Goal: Transaction & Acquisition: Purchase product/service

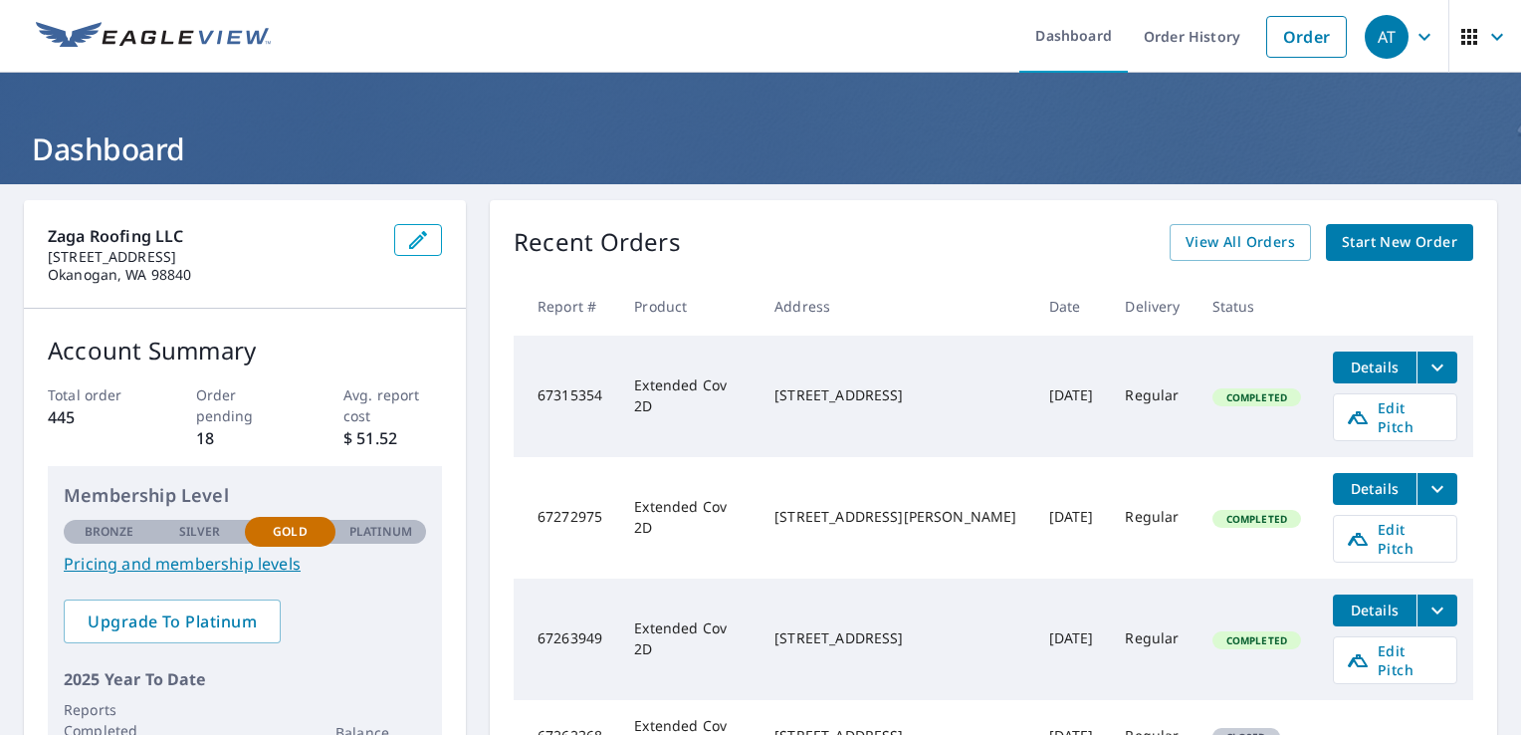
click at [1377, 236] on span "Start New Order" at bounding box center [1400, 242] width 116 height 25
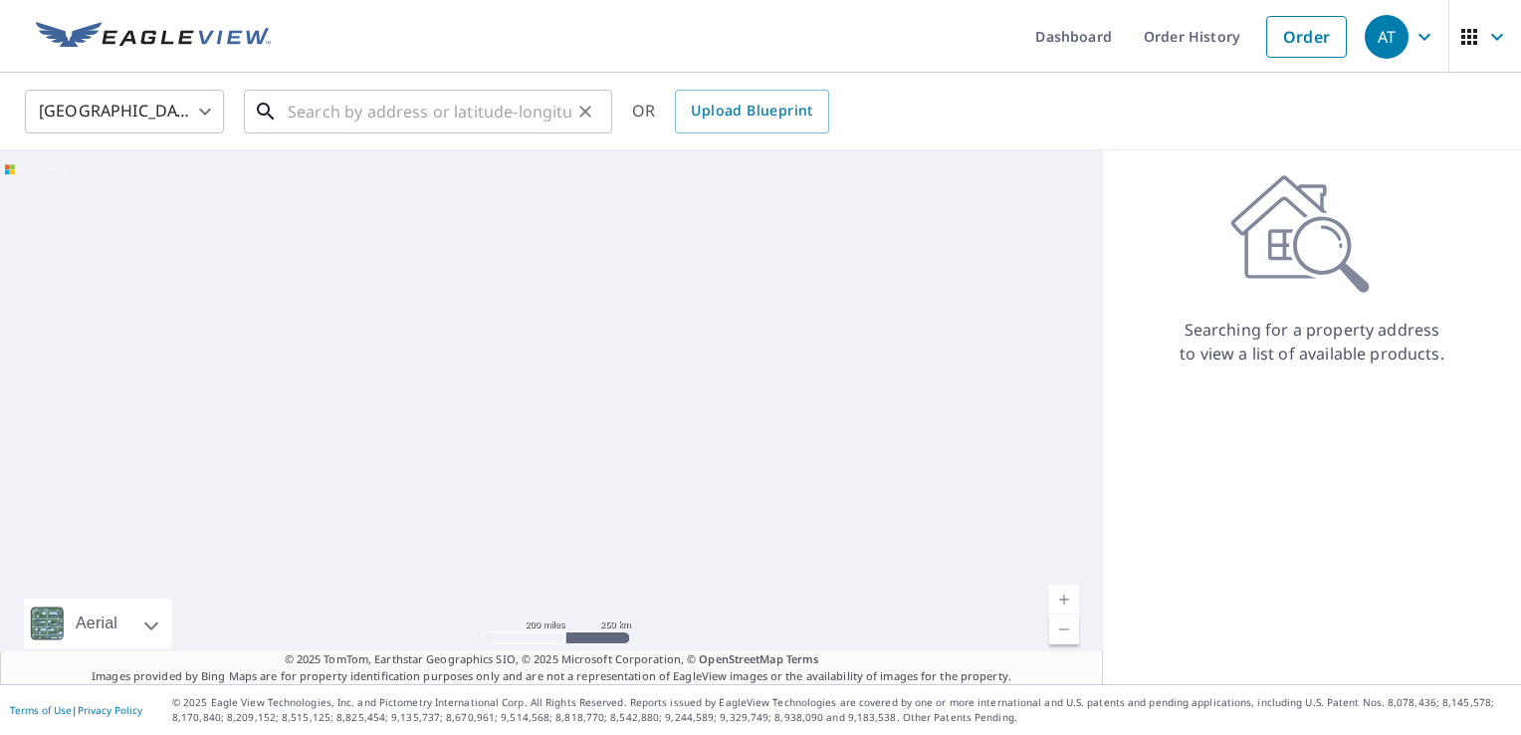
click at [413, 117] on input "text" at bounding box center [430, 112] width 284 height 56
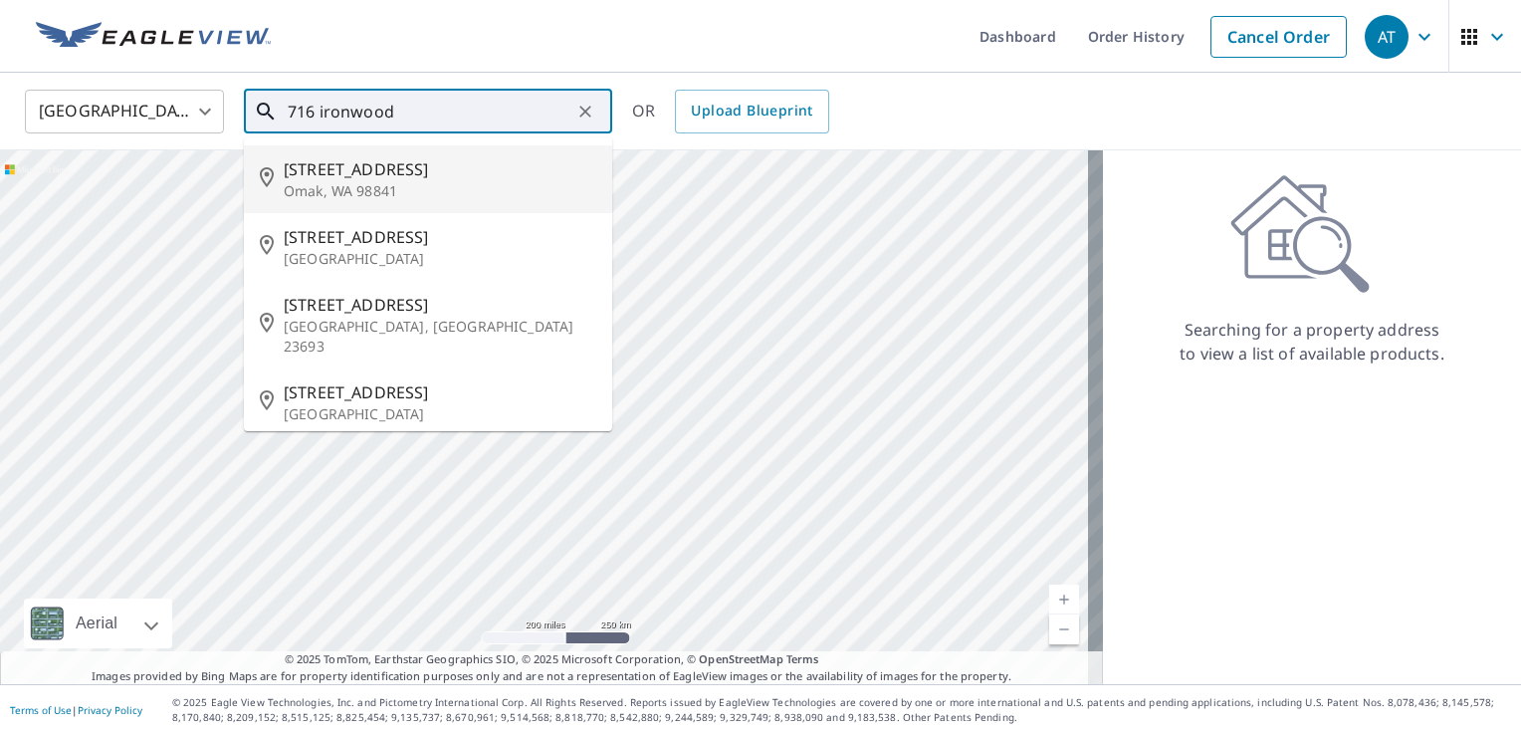
click at [417, 173] on span "[STREET_ADDRESS]" at bounding box center [440, 169] width 313 height 24
type input "[STREET_ADDRESS]"
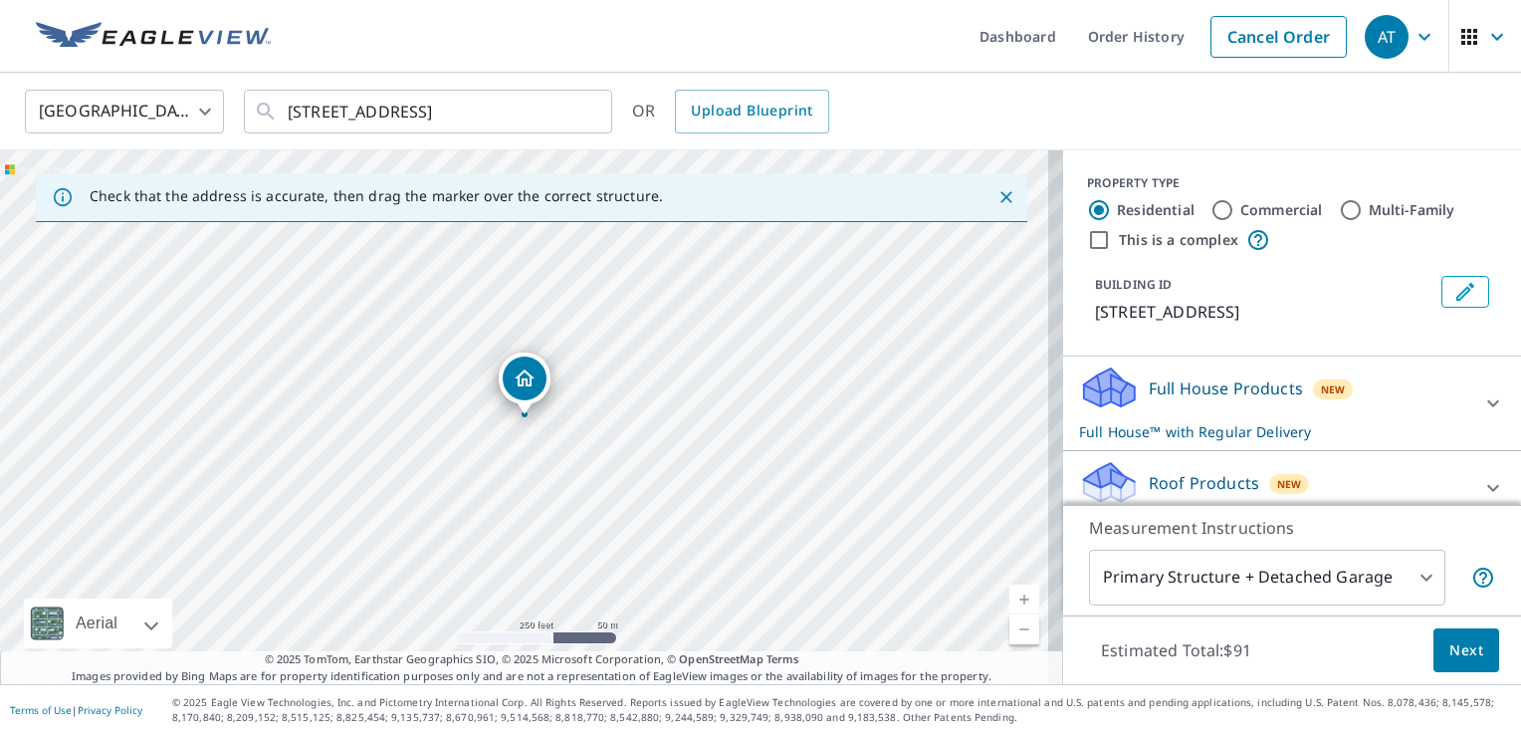
click at [1001, 194] on icon "Close" at bounding box center [1007, 197] width 12 height 12
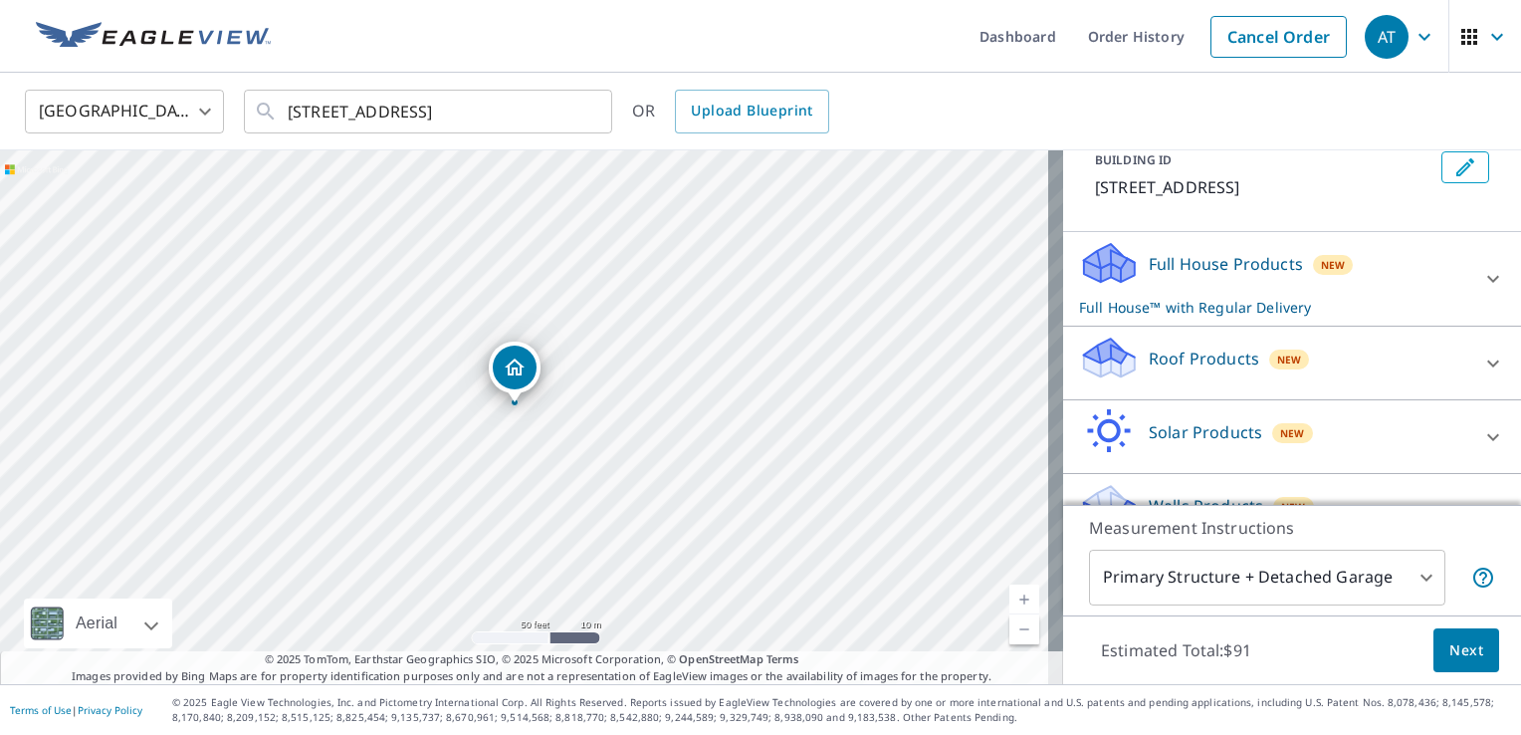
scroll to position [165, 0]
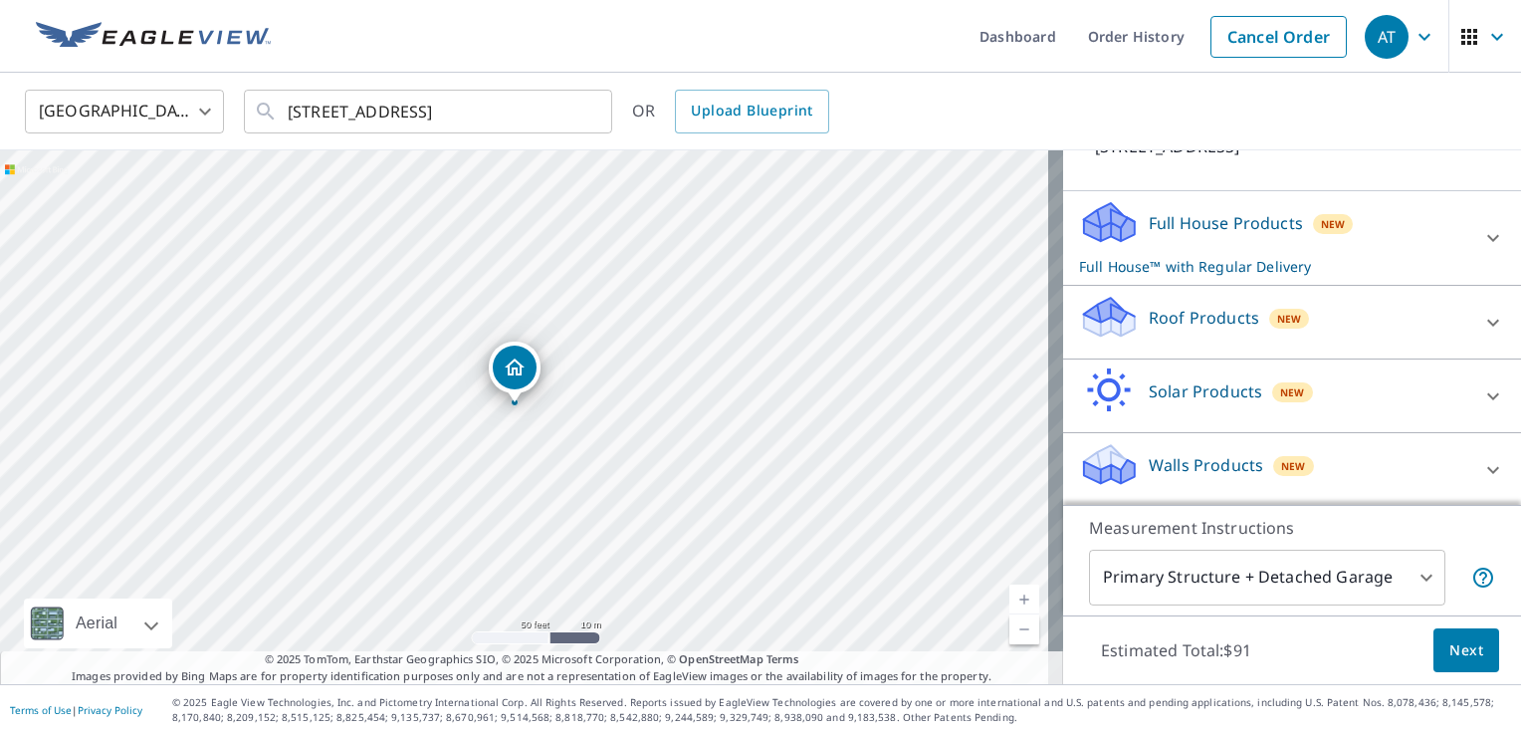
click at [1183, 329] on div "Roof Products New" at bounding box center [1274, 322] width 390 height 57
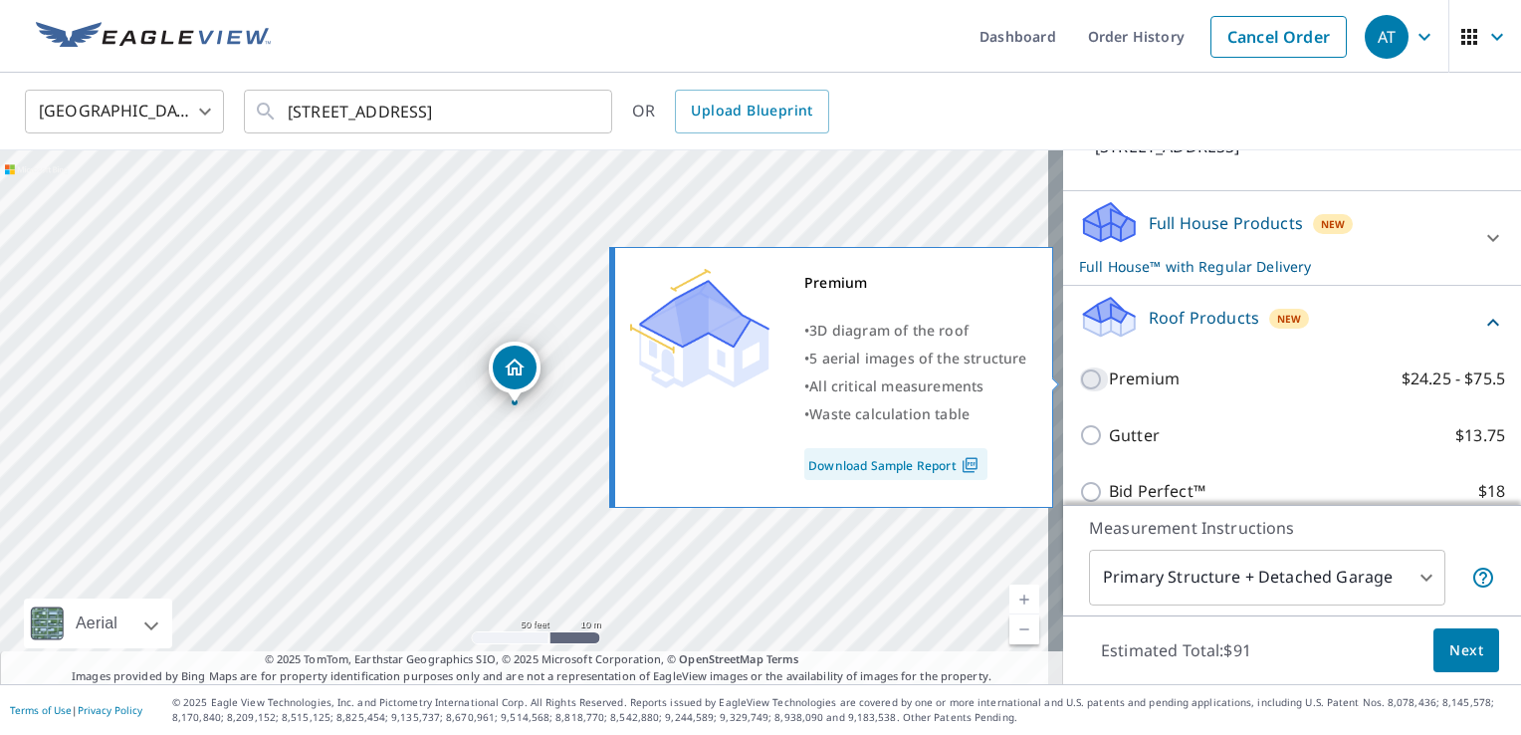
click at [1079, 372] on input "Premium $24.25 - $75.5" at bounding box center [1094, 379] width 30 height 24
checkbox input "true"
checkbox input "false"
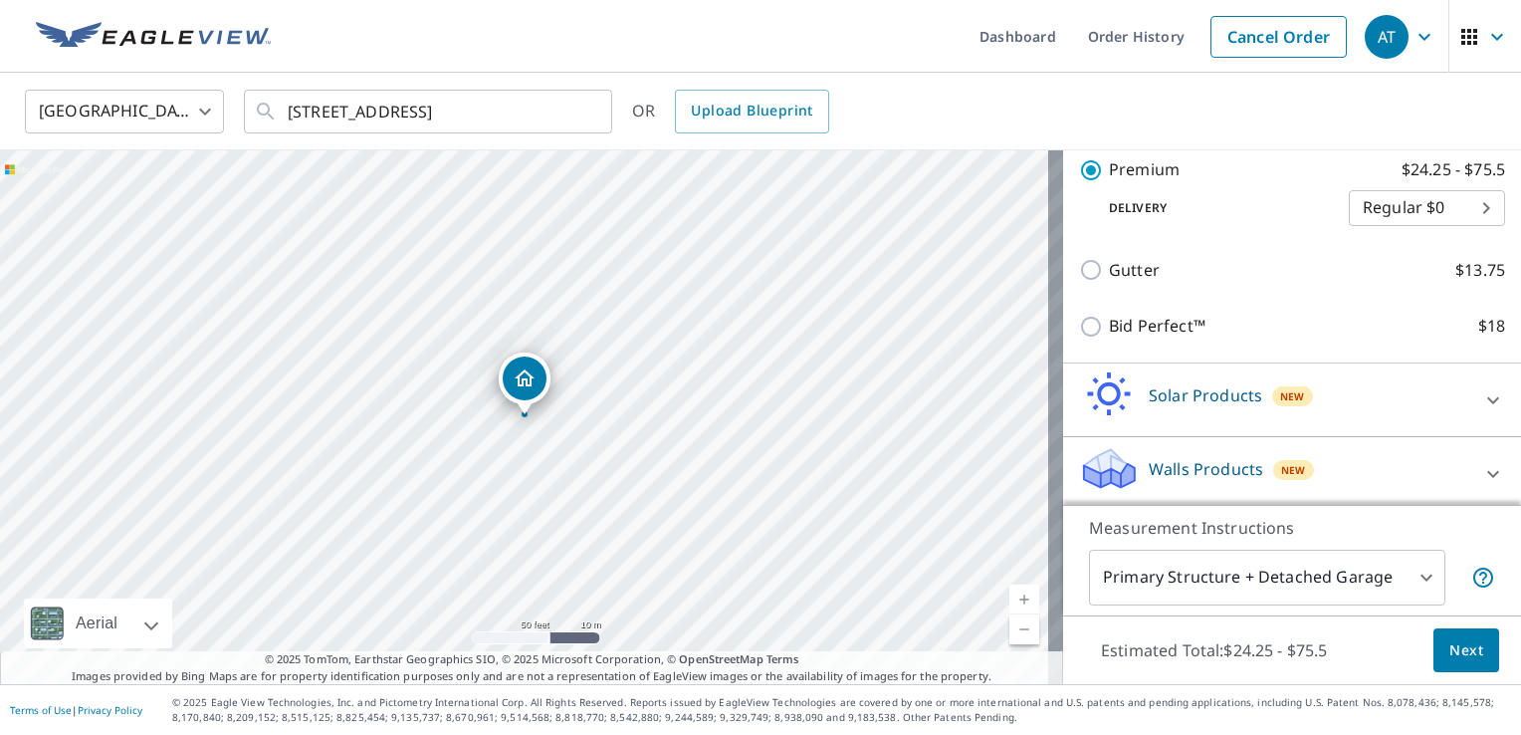
scroll to position [378, 0]
click at [1151, 564] on body "AT AT Dashboard Order History Cancel Order AT [GEOGRAPHIC_DATA] [GEOGRAPHIC_DAT…" at bounding box center [760, 367] width 1521 height 735
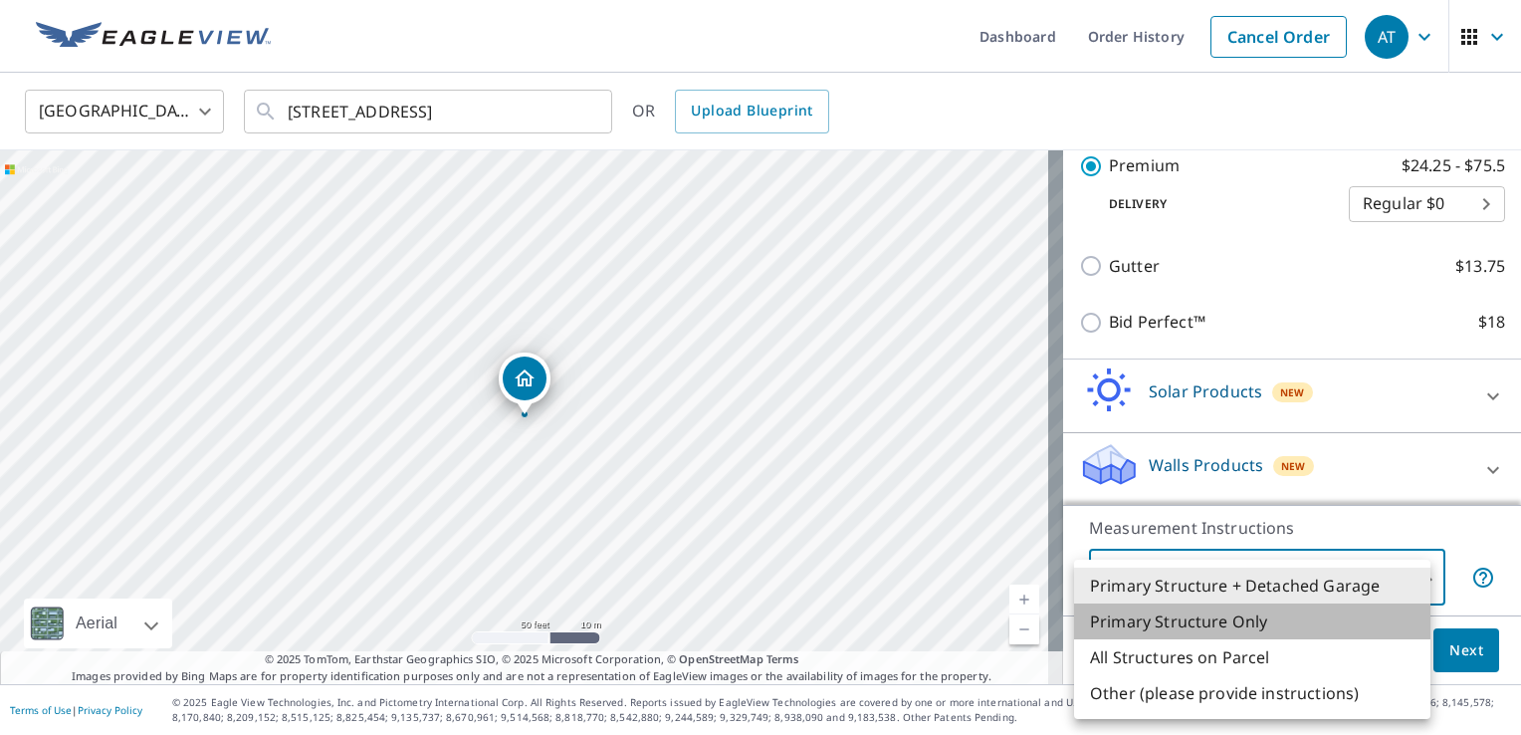
click at [1198, 623] on li "Primary Structure Only" at bounding box center [1252, 621] width 356 height 36
type input "2"
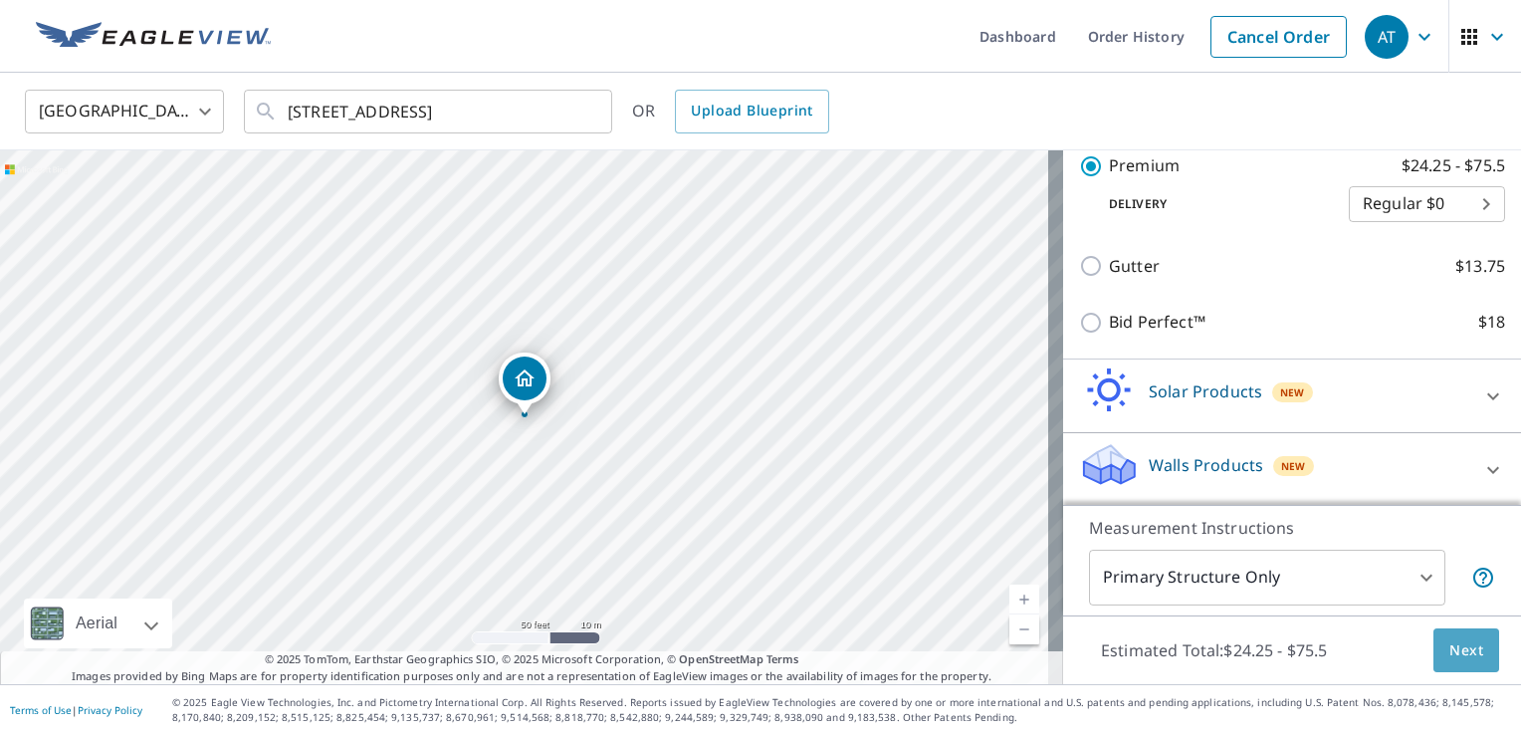
click at [1470, 658] on button "Next" at bounding box center [1467, 650] width 66 height 45
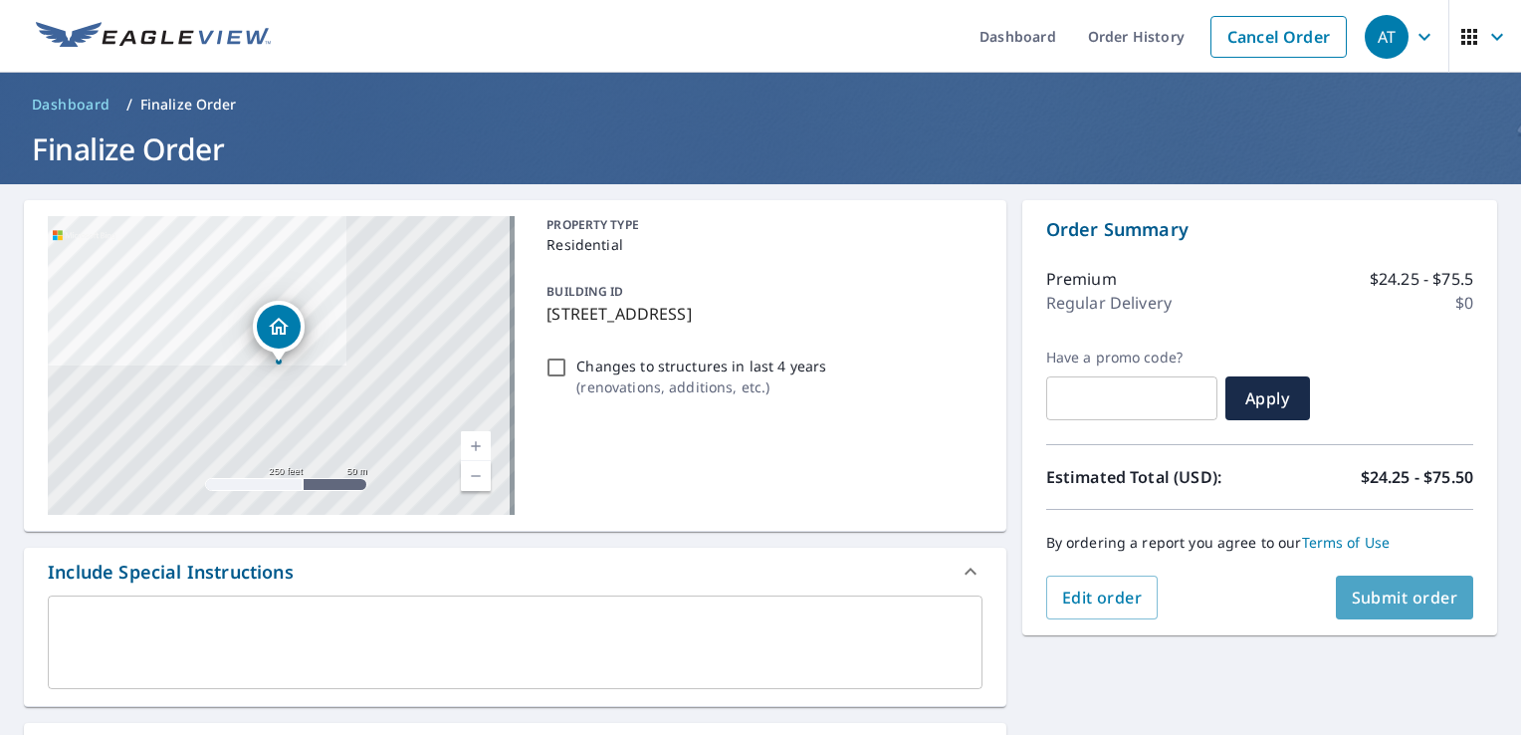
click at [1352, 600] on span "Submit order" at bounding box center [1405, 597] width 107 height 22
checkbox input "true"
